Goal: Task Accomplishment & Management: Complete application form

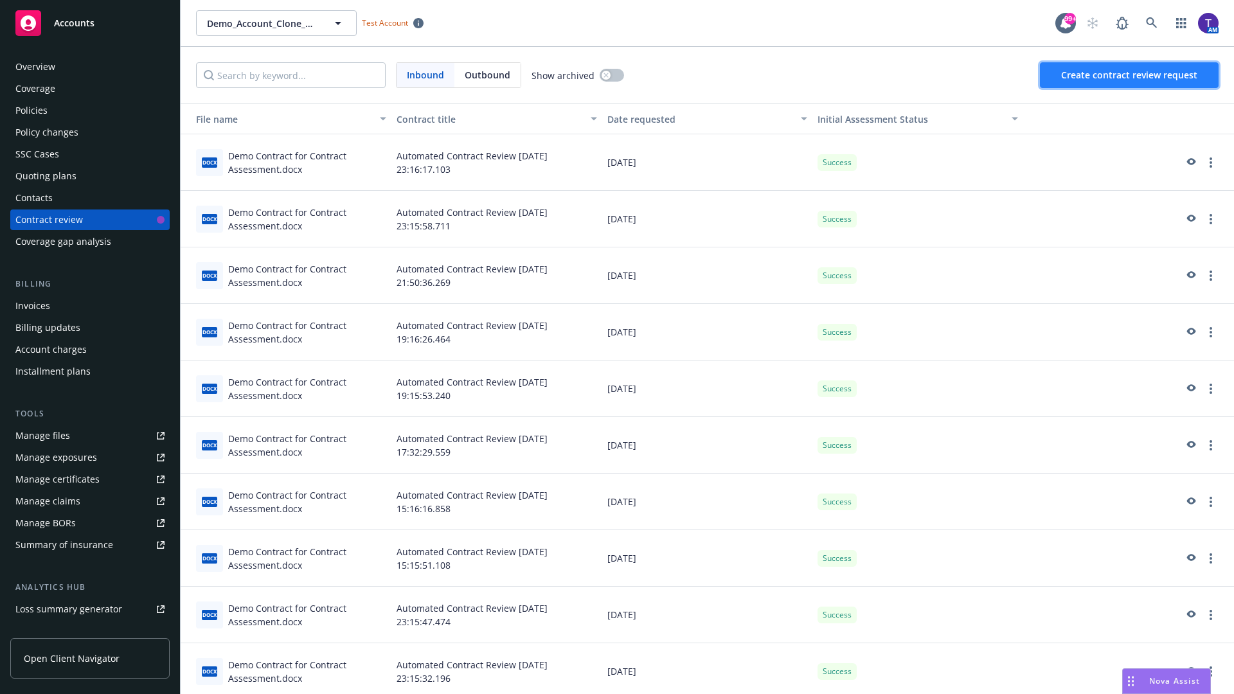
click at [1130, 75] on span "Create contract review request" at bounding box center [1129, 75] width 136 height 12
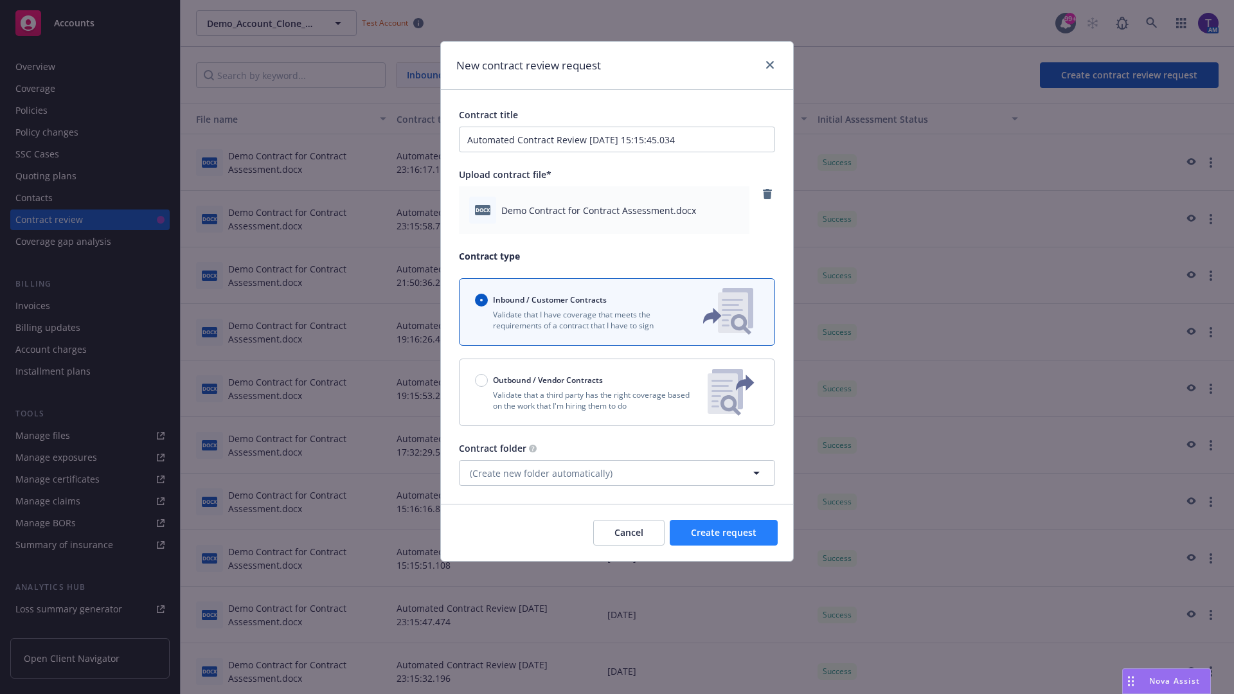
type input "Automated Contract Review [DATE] 15:15:45.034"
click at [723, 533] on span "Create request" at bounding box center [724, 532] width 66 height 12
